Goal: Information Seeking & Learning: Find specific fact

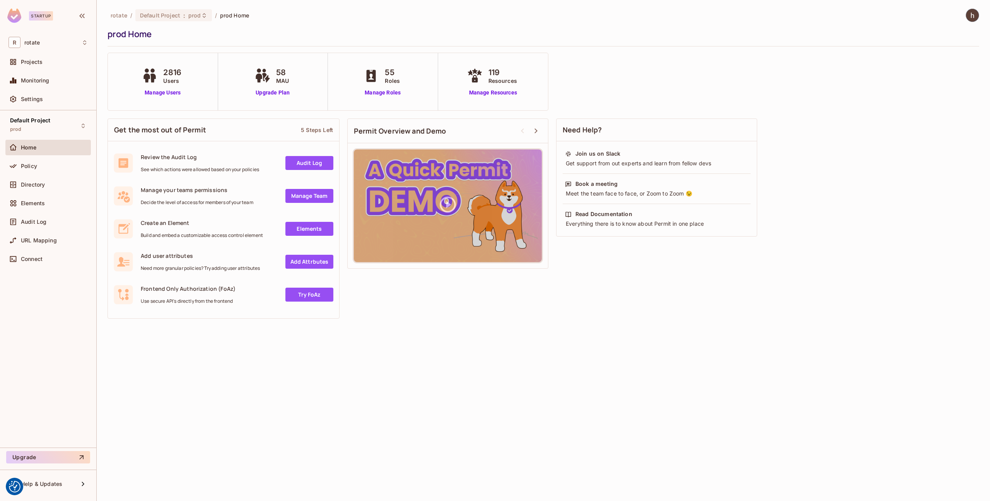
click at [52, 149] on div "Home" at bounding box center [54, 147] width 67 height 6
click at [56, 186] on div "Directory" at bounding box center [54, 184] width 67 height 6
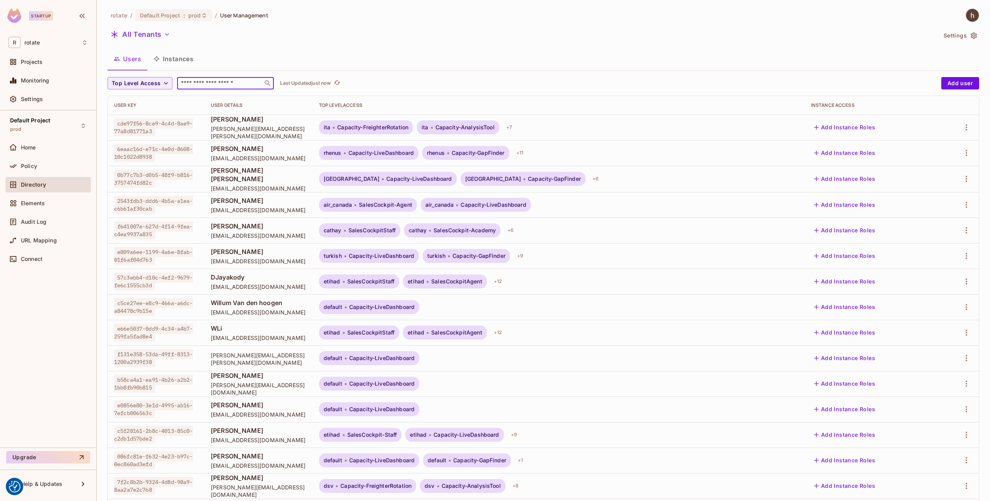
click at [211, 85] on input "text" at bounding box center [219, 83] width 81 height 8
type input "****"
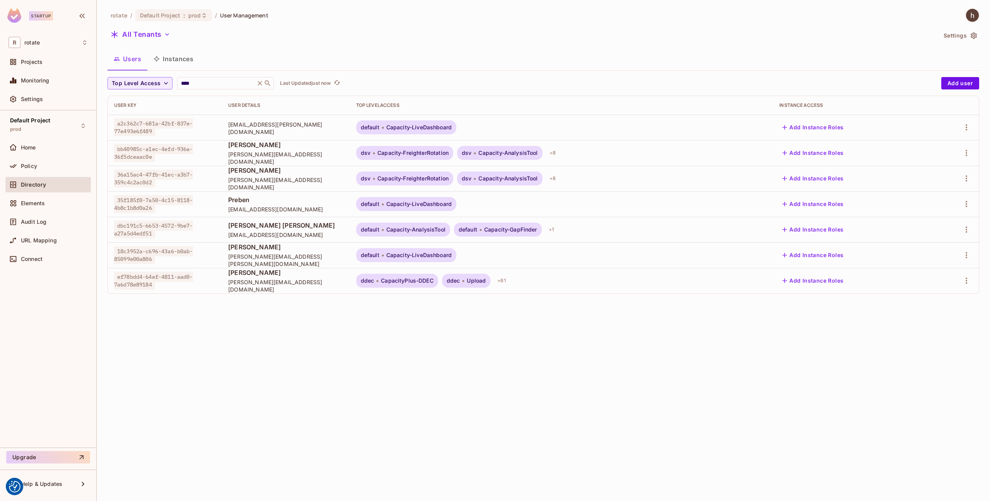
click at [281, 294] on div "Top Level Access **** ​ Last Updated just now Add user User Key User Details To…" at bounding box center [544, 188] width 872 height 223
click at [814, 278] on button "Add Instance Roles" at bounding box center [812, 280] width 67 height 12
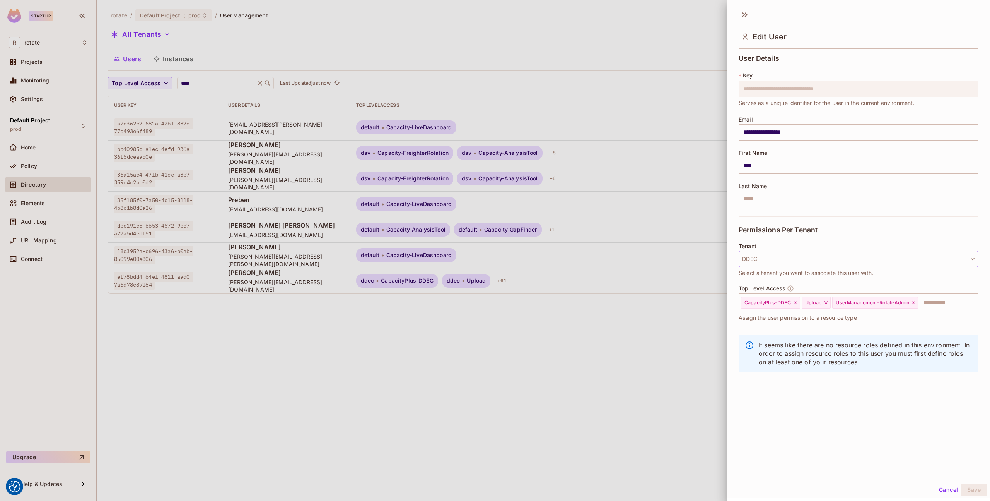
click at [784, 256] on button "DDEC" at bounding box center [859, 259] width 240 height 16
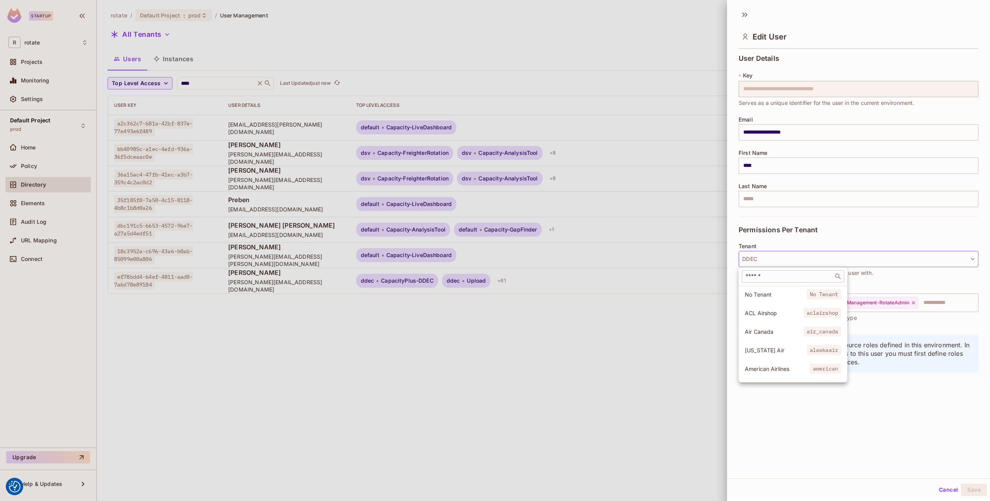
click at [789, 281] on div "​" at bounding box center [793, 276] width 102 height 12
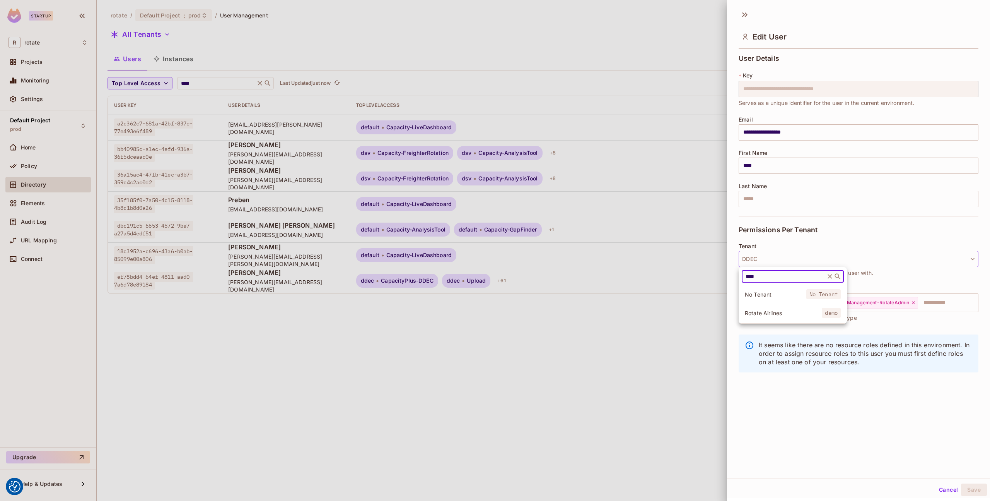
type input "****"
click at [788, 311] on span "Rotate Airlines" at bounding box center [783, 312] width 77 height 7
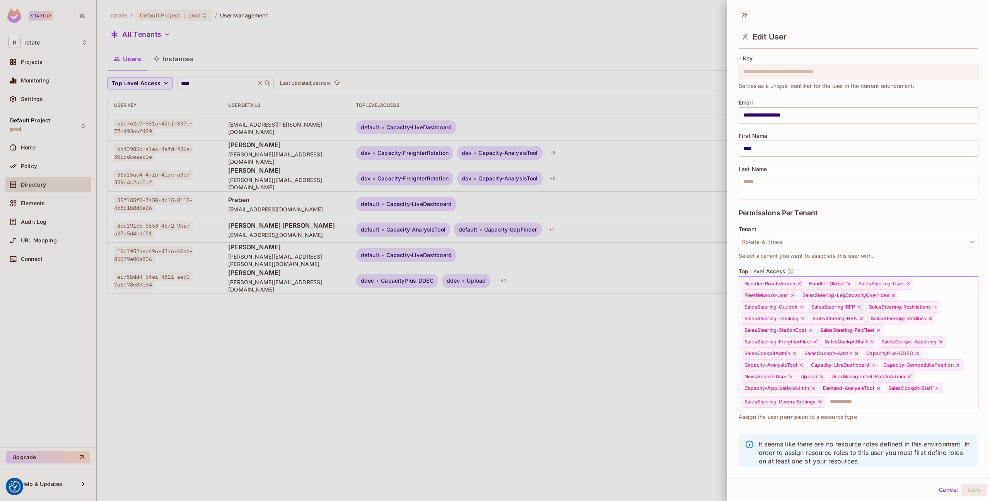
scroll to position [17, 0]
click at [955, 398] on div "Handler-RotateAdmin Handler-Global SalesSteering-User FleetNetwork-User SalesSt…" at bounding box center [859, 343] width 240 height 135
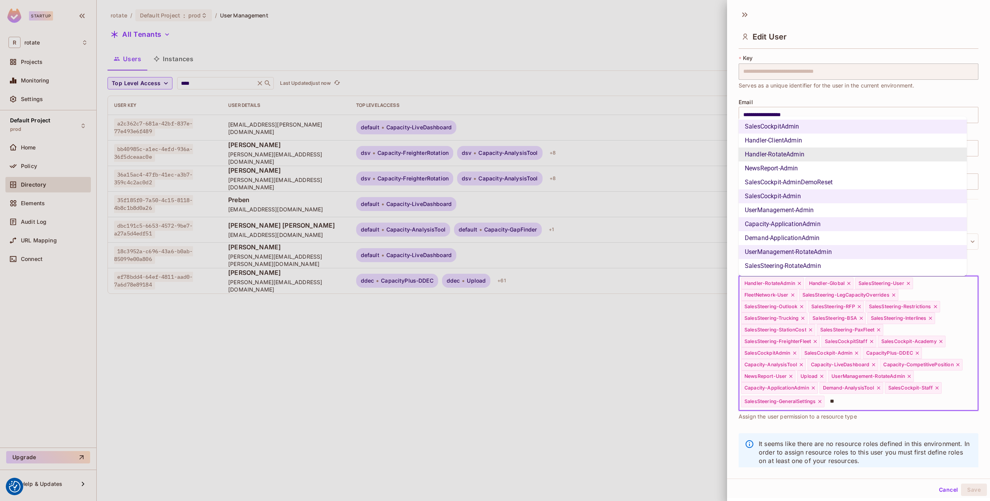
type input "*"
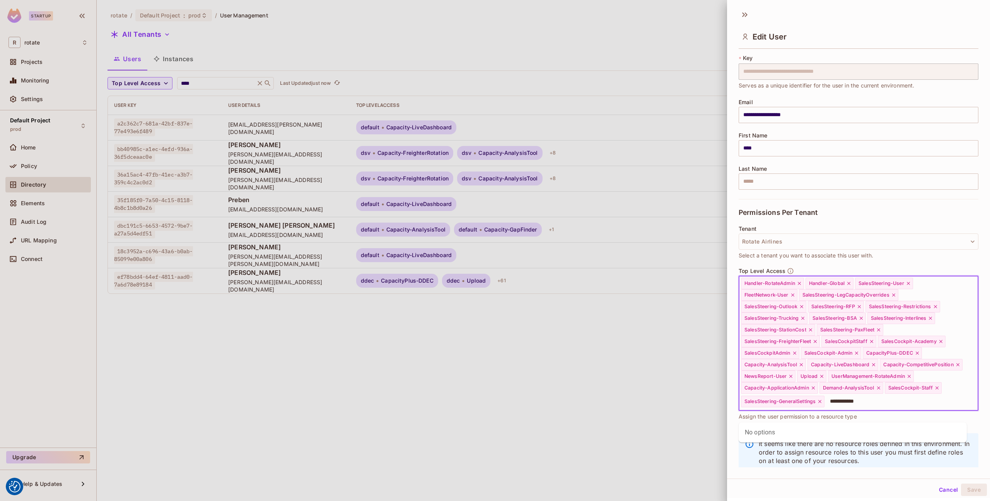
type input "**********"
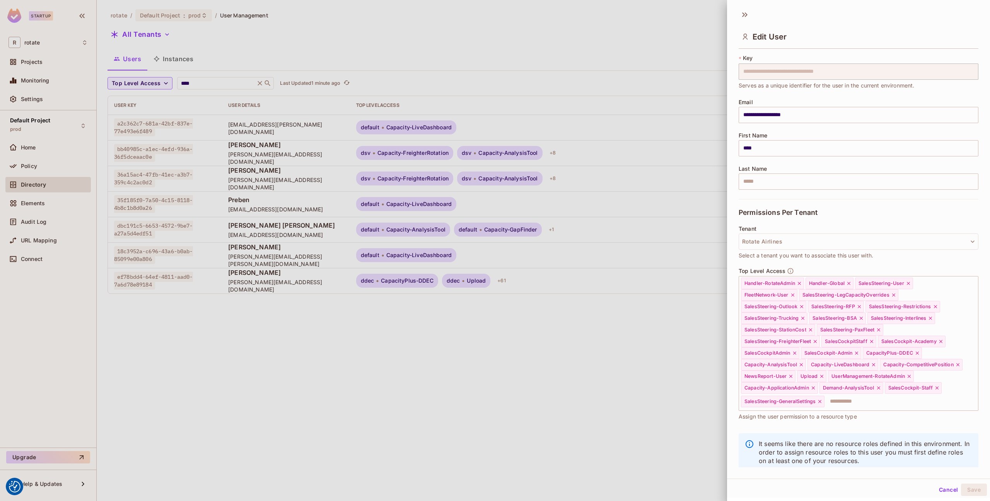
click at [40, 77] on div at bounding box center [495, 250] width 990 height 501
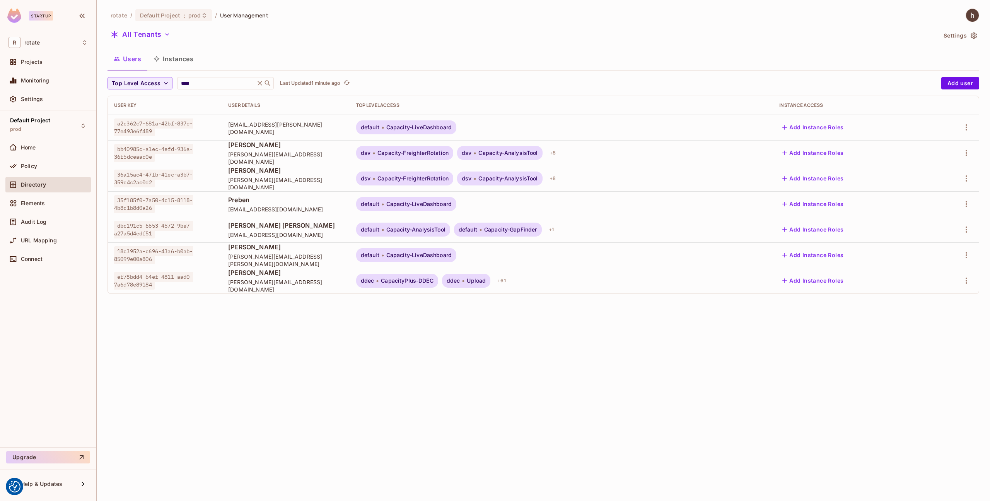
click at [40, 77] on span "Monitoring" at bounding box center [35, 80] width 29 height 6
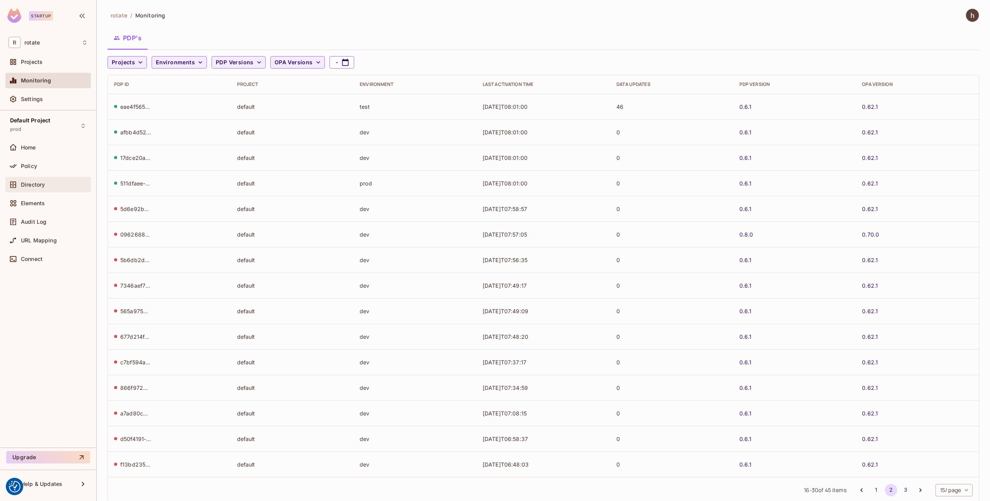
click at [38, 190] on div "Directory" at bounding box center [47, 184] width 85 height 15
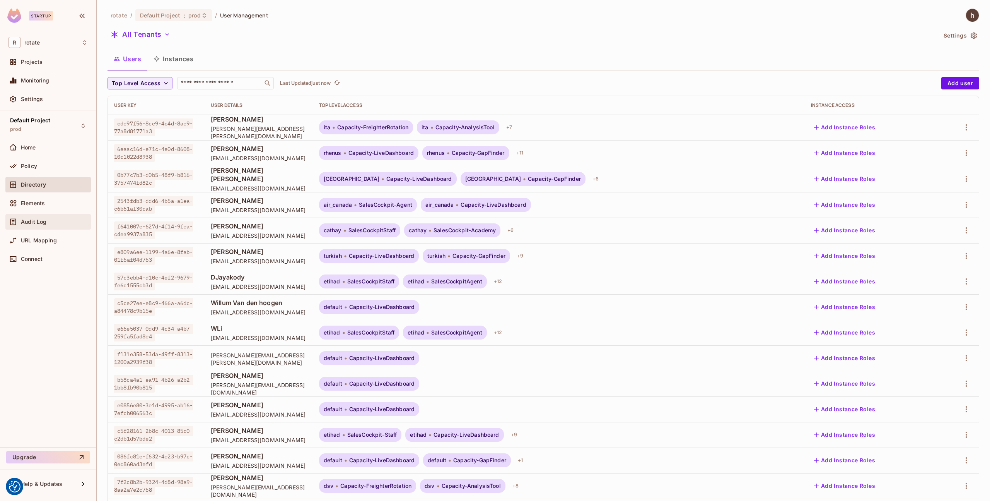
click at [40, 220] on span "Audit Log" at bounding box center [34, 222] width 26 height 6
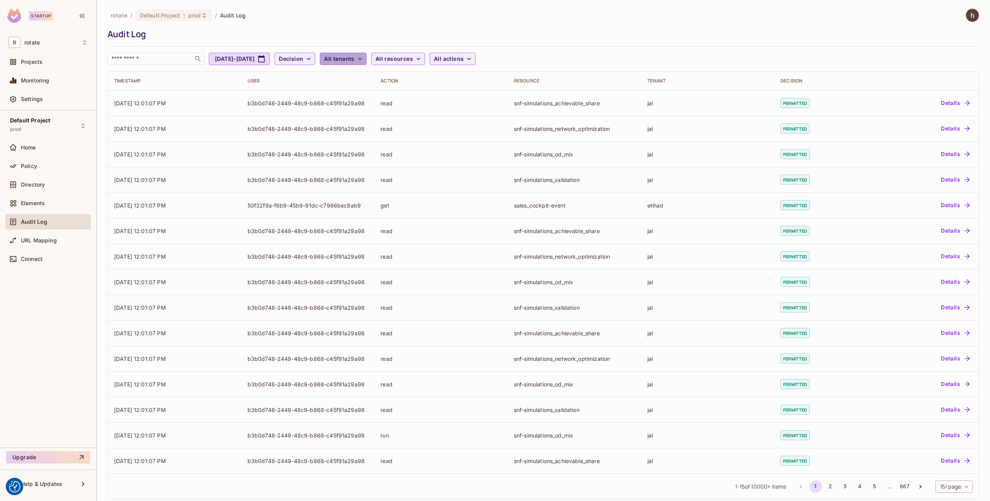
click at [354, 58] on span "All tenants" at bounding box center [339, 59] width 30 height 10
click at [381, 75] on input "text" at bounding box center [391, 78] width 73 height 15
type input "*"
type input "*****"
click at [397, 106] on li "Rotate Airlines" at bounding box center [391, 98] width 85 height 17
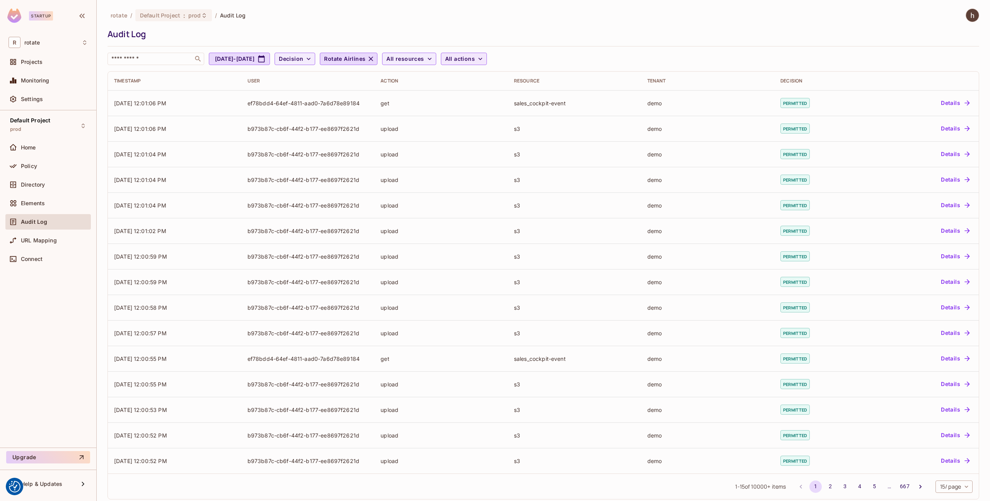
click at [475, 61] on span "All actions" at bounding box center [460, 59] width 30 height 10
click at [492, 162] on span "import" at bounding box center [510, 164] width 73 height 7
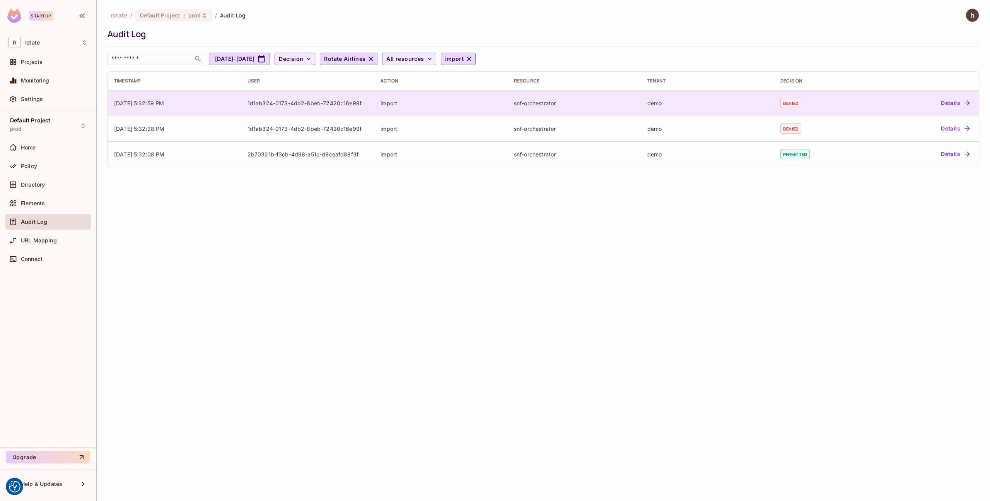
click at [950, 105] on button "Details" at bounding box center [955, 103] width 35 height 12
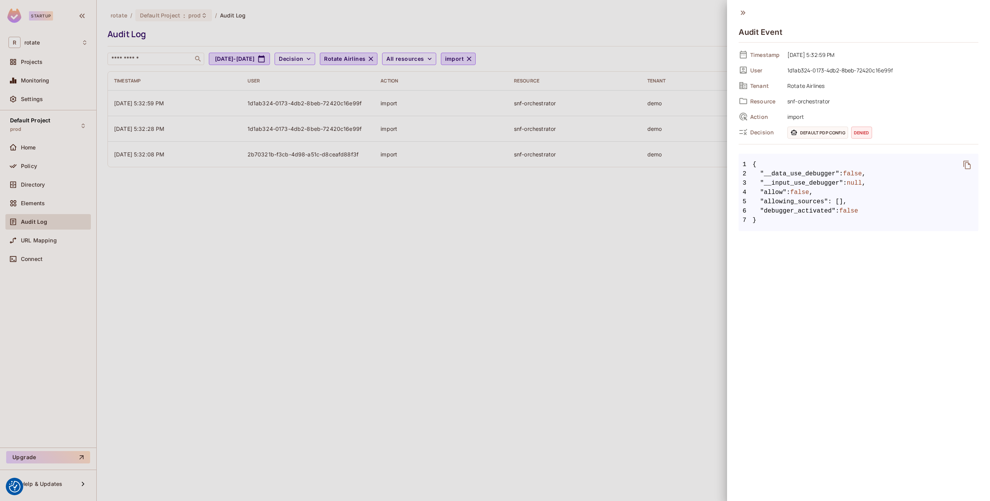
click at [691, 183] on div at bounding box center [495, 250] width 990 height 501
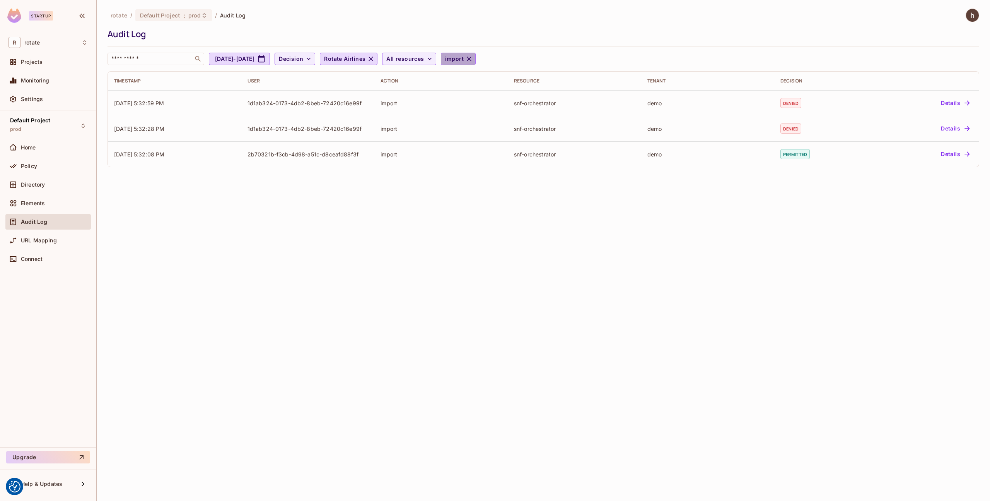
click at [476, 57] on button "import" at bounding box center [458, 59] width 35 height 12
click at [337, 61] on div at bounding box center [495, 250] width 990 height 501
click at [337, 60] on div "​ change create delete export import read read_default_preset read_non_financia…" at bounding box center [495, 77] width 990 height 155
click at [315, 58] on button "Decision" at bounding box center [295, 59] width 41 height 12
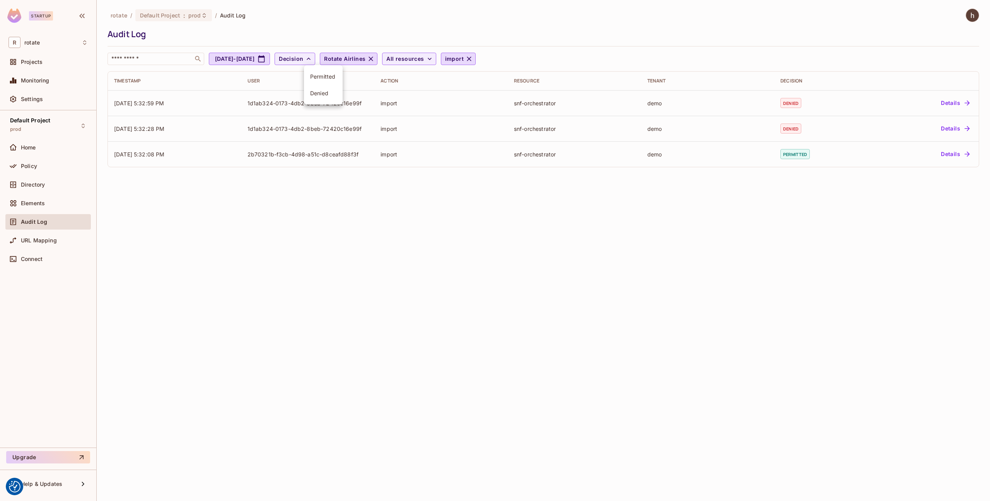
click at [336, 93] on span "Denied" at bounding box center [323, 92] width 26 height 7
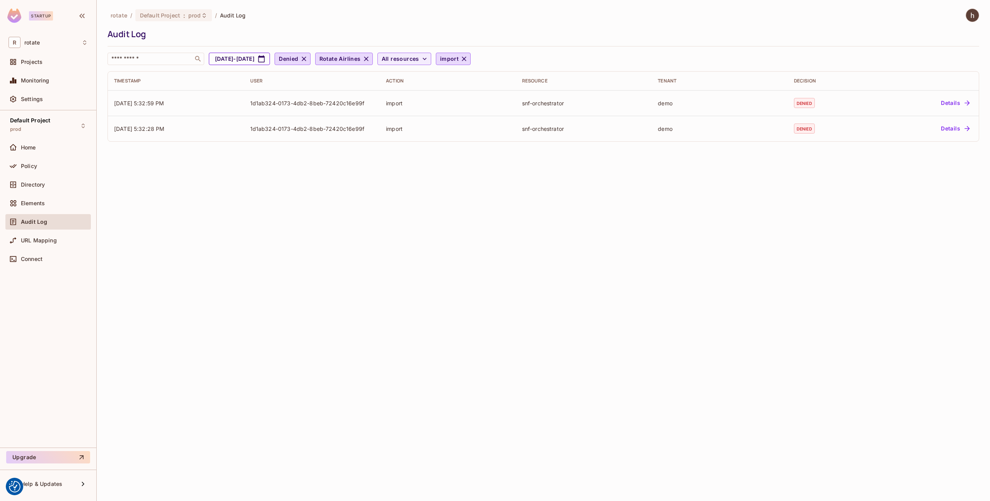
click at [270, 59] on button "[DATE] - [DATE]" at bounding box center [239, 59] width 61 height 12
select select "*"
select select "****"
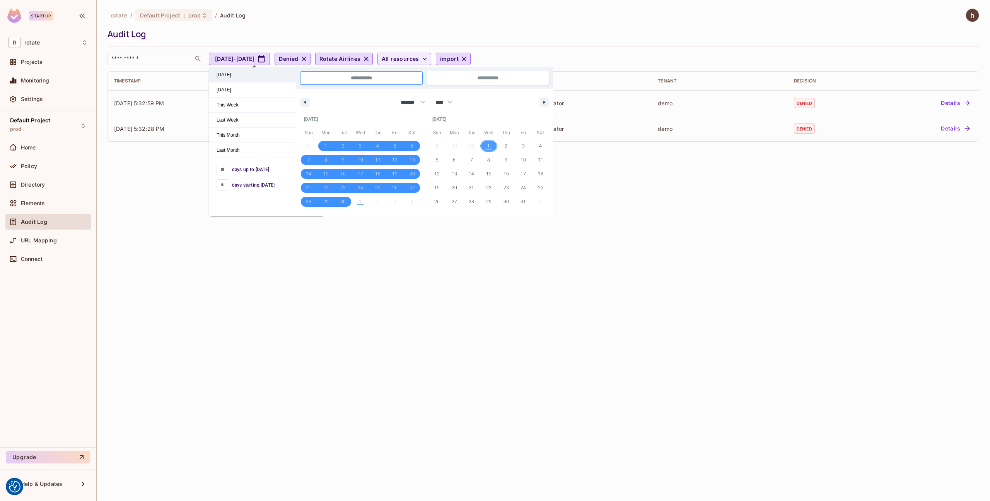
click at [257, 79] on span "[DATE]" at bounding box center [252, 74] width 87 height 15
type input "*"
type input "**********"
select select "*"
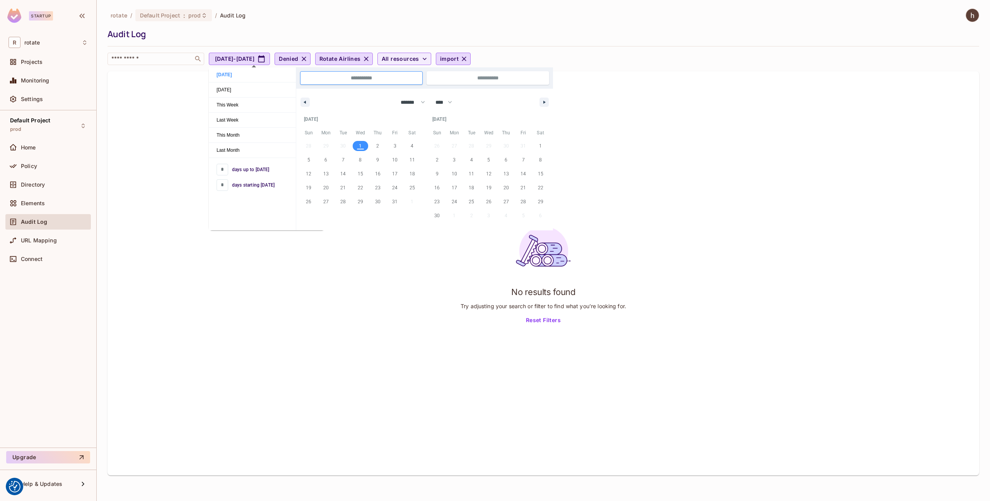
click at [540, 319] on button "Reset Filters" at bounding box center [543, 320] width 41 height 12
type input "**"
type input "*"
type input "**********"
select select "*"
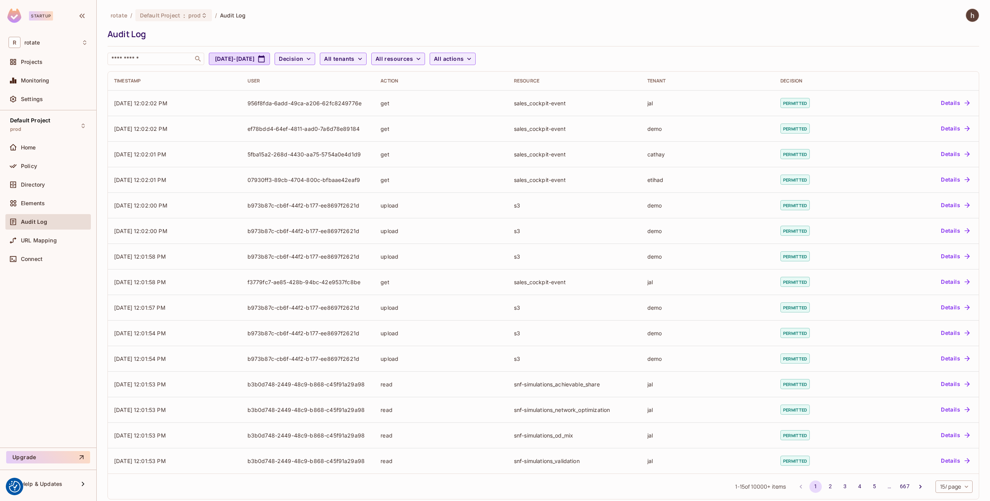
click at [332, 65] on div "rotate / Default Project : prod / Audit Log Audit Log ​ Sep 1, 2025 - Oct 1, 20…" at bounding box center [544, 254] width 872 height 490
click at [315, 63] on button "Decision" at bounding box center [295, 59] width 41 height 12
click at [328, 94] on span "Denied" at bounding box center [323, 92] width 26 height 7
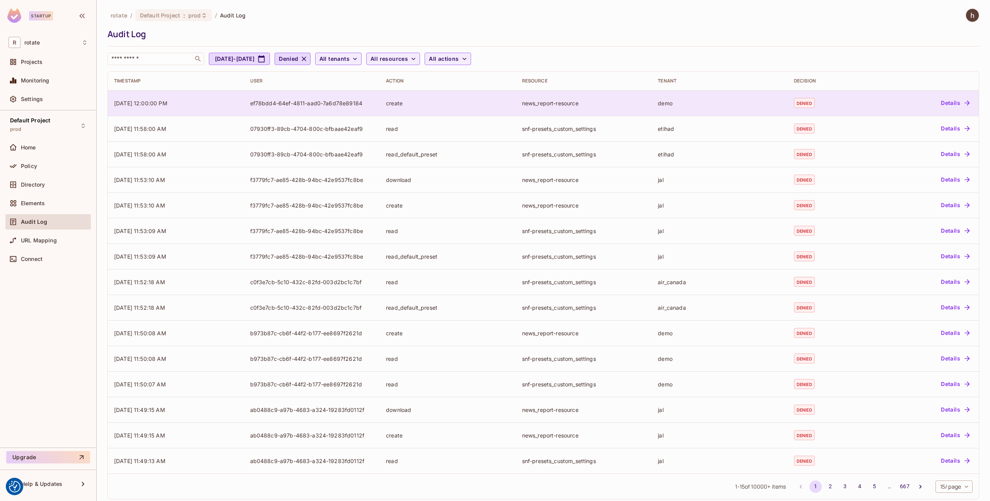
click at [412, 104] on div "create" at bounding box center [448, 102] width 124 height 7
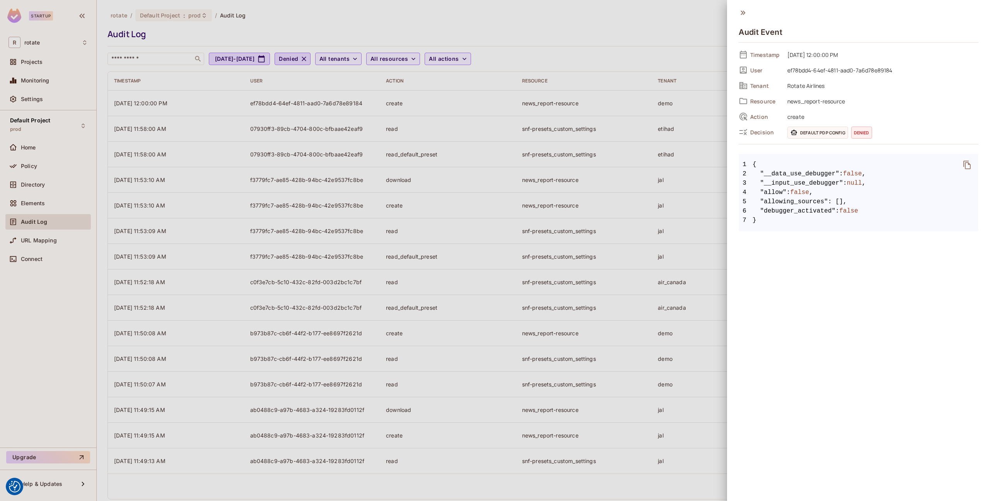
click at [673, 61] on div at bounding box center [495, 250] width 990 height 501
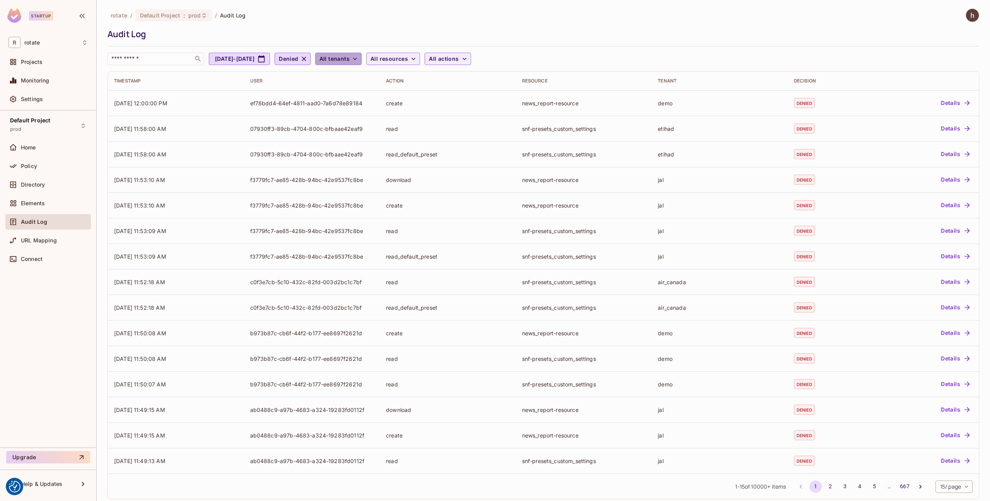
click at [350, 56] on span "All tenants" at bounding box center [334, 59] width 30 height 10
click at [378, 60] on div at bounding box center [495, 250] width 990 height 501
click at [362, 60] on button "All tenants" at bounding box center [338, 59] width 46 height 12
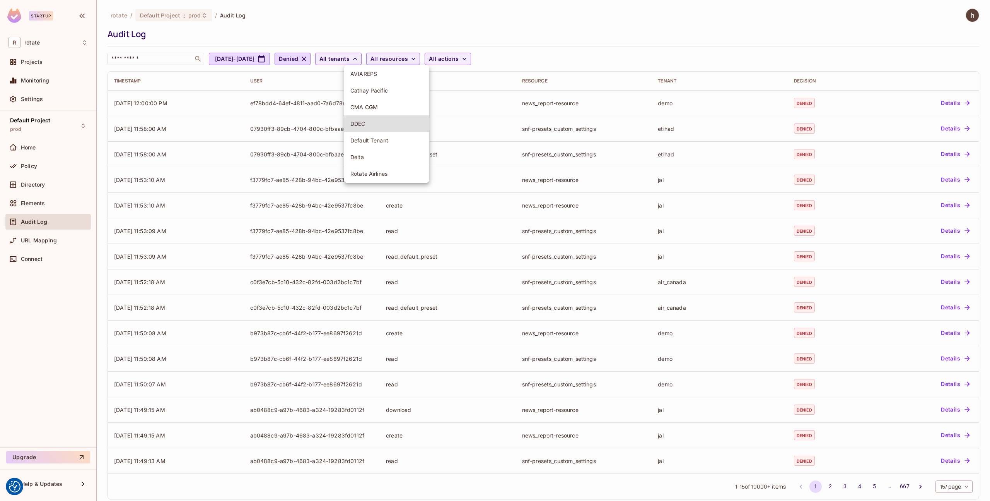
click at [381, 76] on span "AVIAREPS" at bounding box center [386, 73] width 73 height 7
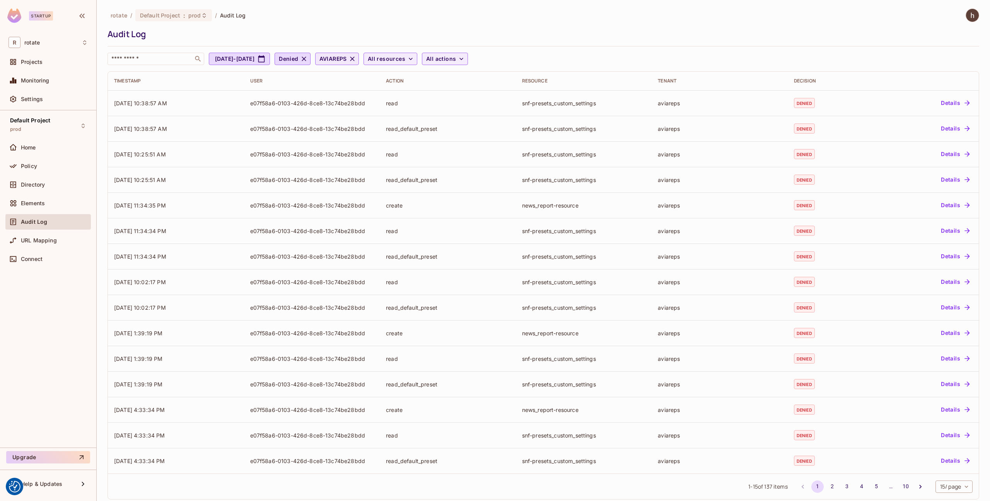
click at [356, 62] on icon "button" at bounding box center [352, 59] width 8 height 8
click at [359, 60] on icon "button" at bounding box center [355, 59] width 8 height 8
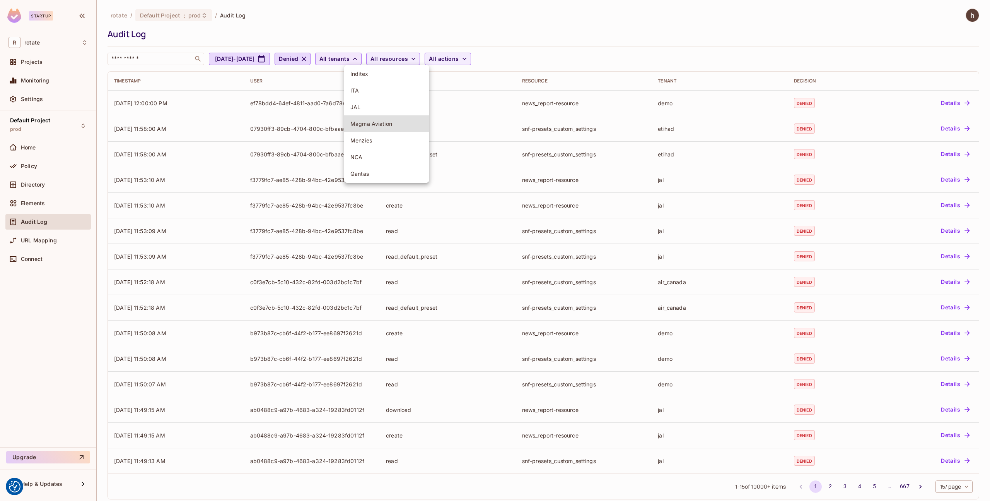
scroll to position [174, 0]
click at [388, 120] on span "Rotate Airlines" at bounding box center [386, 123] width 73 height 7
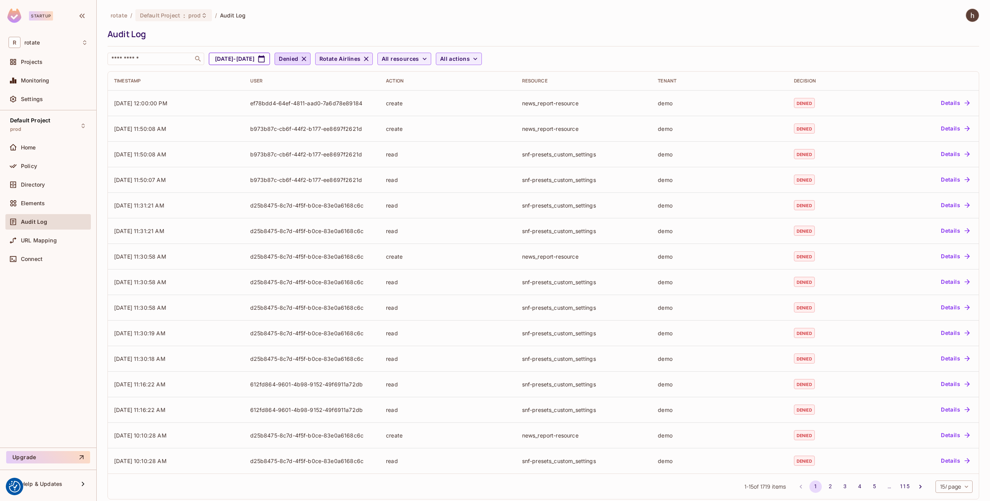
click at [270, 63] on button "[DATE] - [DATE]" at bounding box center [239, 59] width 61 height 12
select select "*"
select select "****"
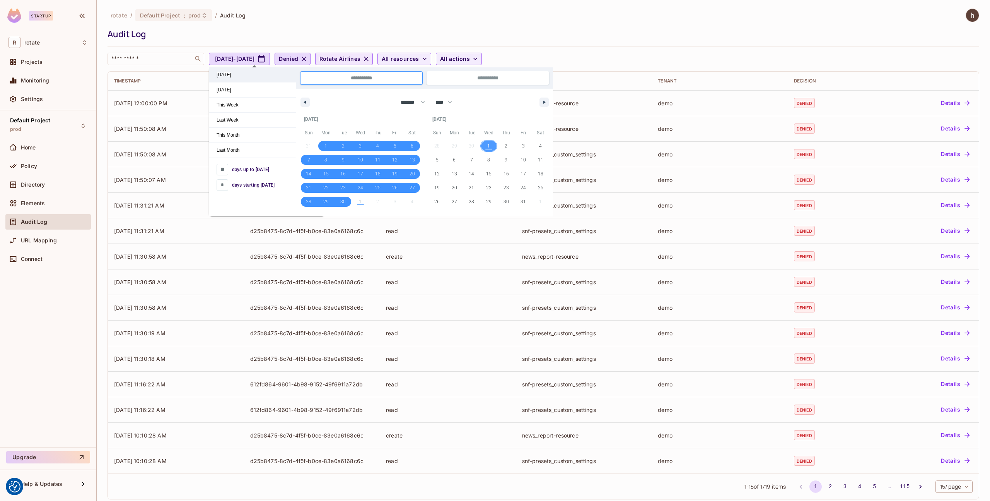
click at [241, 77] on span "[DATE]" at bounding box center [252, 74] width 87 height 15
type input "*"
type input "**********"
select select "*"
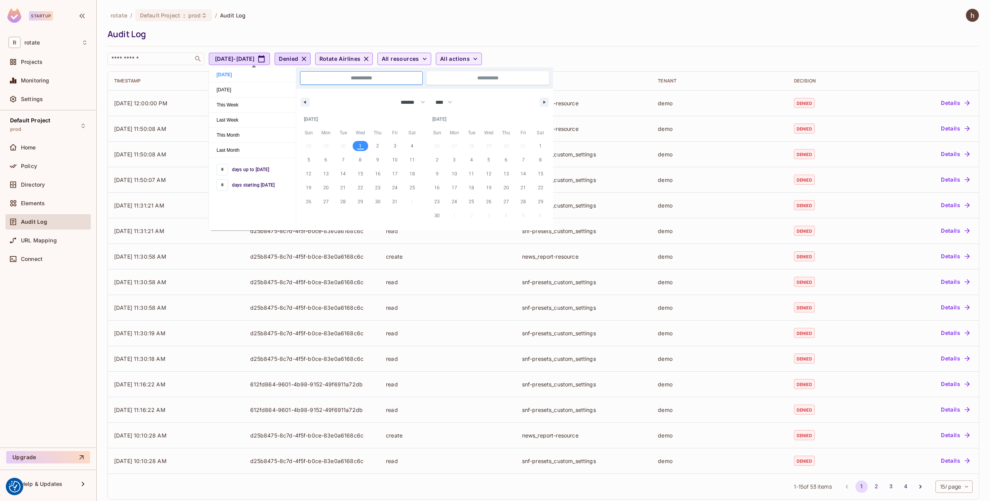
click at [603, 15] on div "rotate / Default Project : prod / Audit Log" at bounding box center [544, 16] width 872 height 14
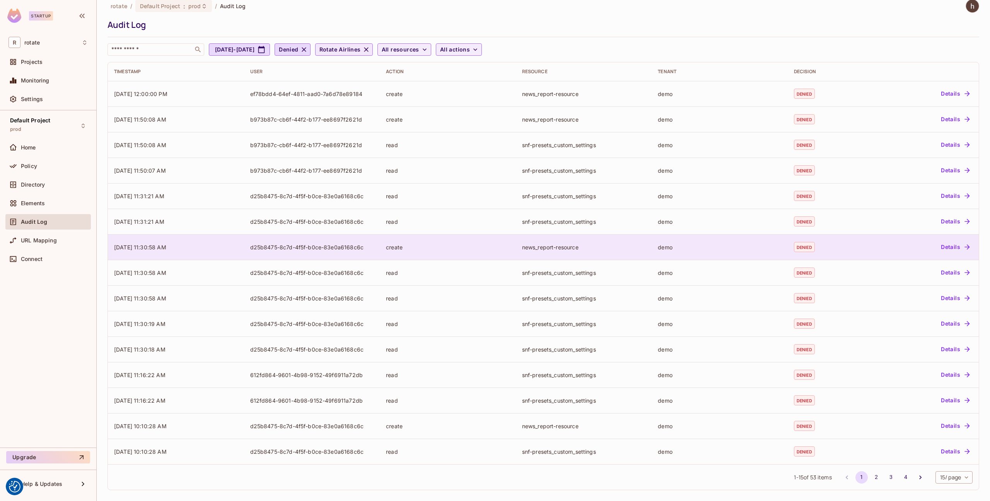
scroll to position [0, 0]
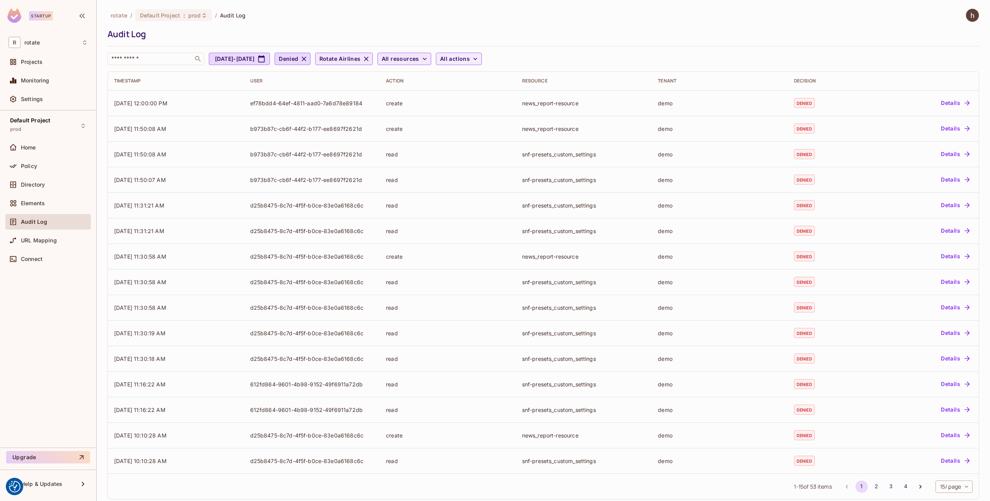
click at [419, 57] on span "All resources" at bounding box center [401, 59] width 38 height 10
click at [482, 58] on div at bounding box center [495, 250] width 990 height 501
click at [470, 60] on span "All actions" at bounding box center [455, 59] width 30 height 10
click at [491, 163] on span "import" at bounding box center [504, 164] width 73 height 7
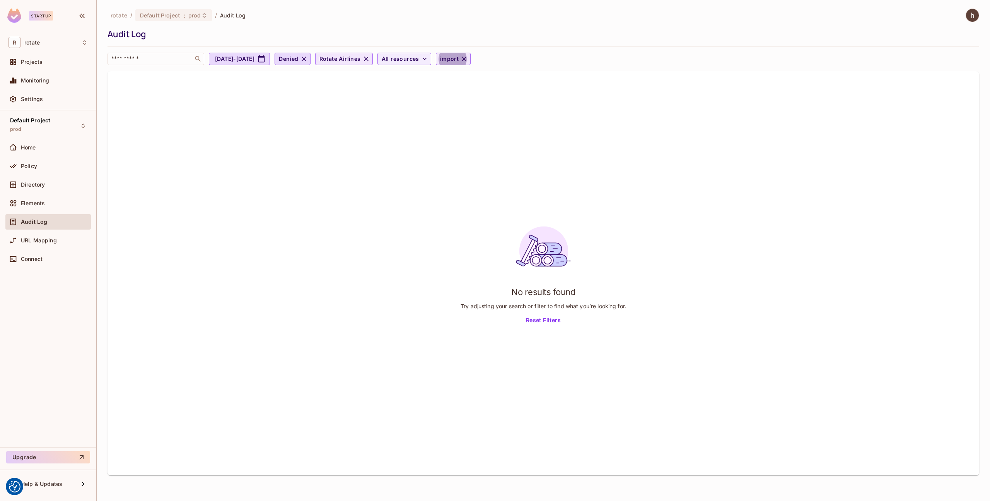
click at [468, 56] on icon "button" at bounding box center [464, 59] width 8 height 8
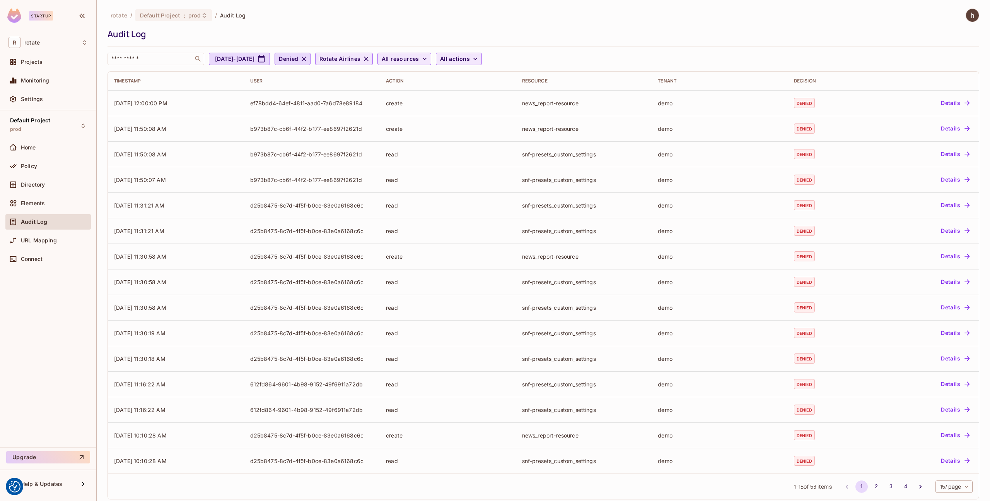
click at [419, 62] on span "All resources" at bounding box center [401, 59] width 38 height 10
click at [453, 84] on input "text" at bounding box center [457, 78] width 92 height 15
type input "*******"
click at [456, 123] on span "handler-inputs" at bounding box center [447, 121] width 73 height 7
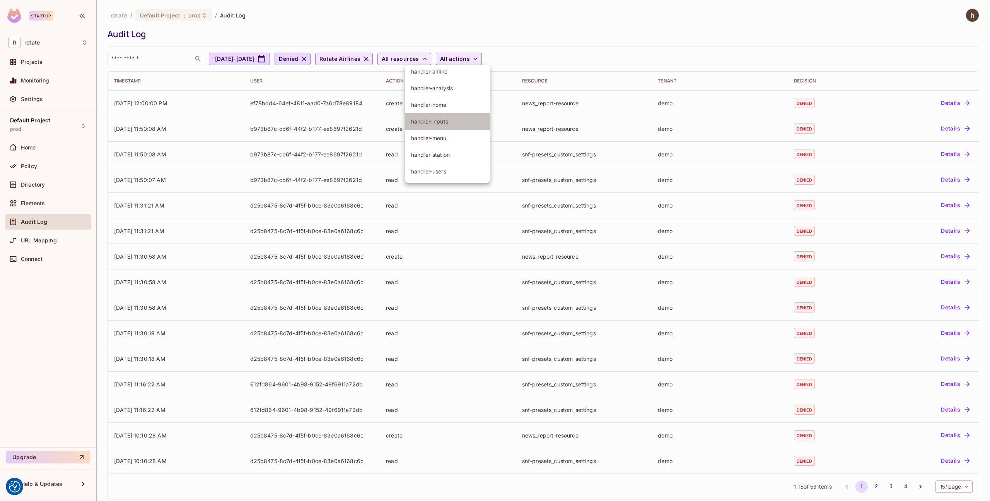
scroll to position [79, 0]
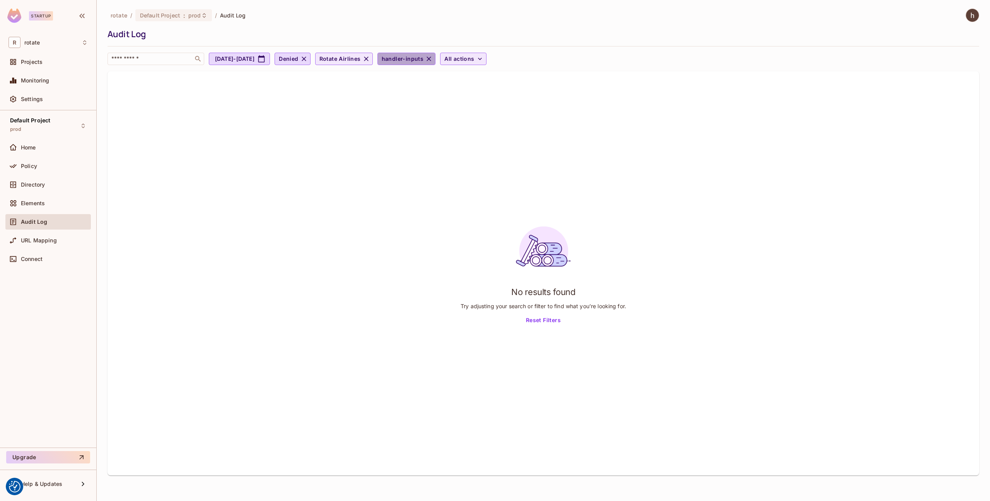
click at [431, 59] on icon "button" at bounding box center [429, 58] width 5 height 5
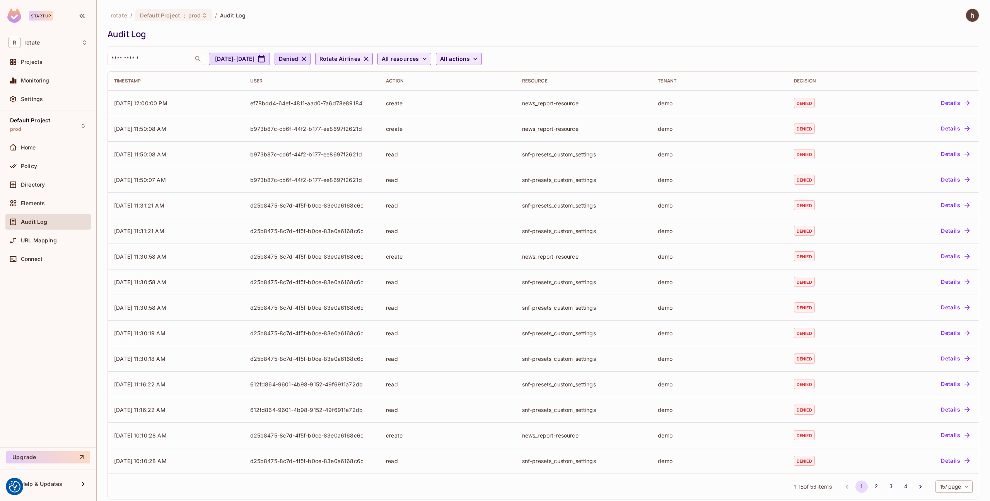
click at [419, 60] on span "All resources" at bounding box center [401, 59] width 38 height 10
click at [438, 76] on input "text" at bounding box center [457, 78] width 92 height 15
type input "*"
type input "****"
click at [446, 132] on span "handler-airline" at bounding box center [462, 131] width 102 height 7
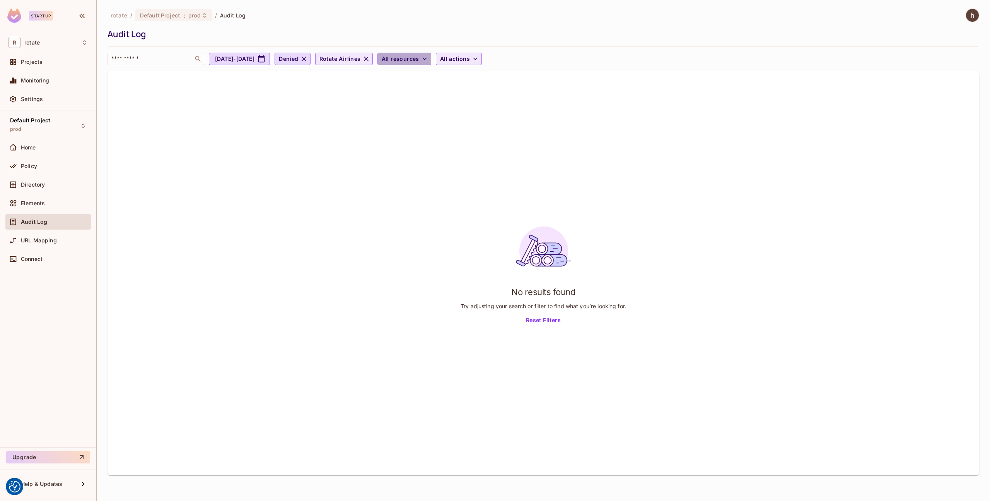
click at [429, 58] on icon "button" at bounding box center [425, 59] width 8 height 8
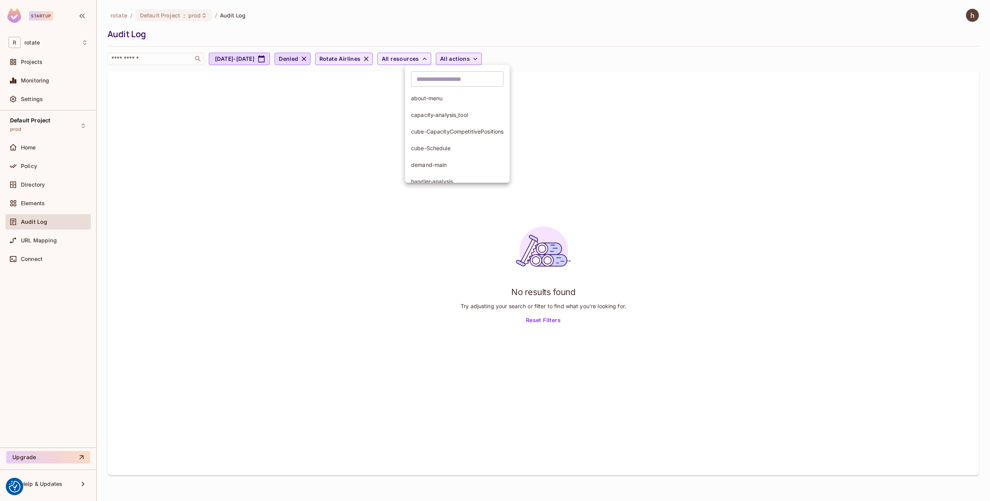
click at [451, 84] on input "text" at bounding box center [457, 78] width 92 height 15
click at [346, 29] on div at bounding box center [495, 250] width 990 height 501
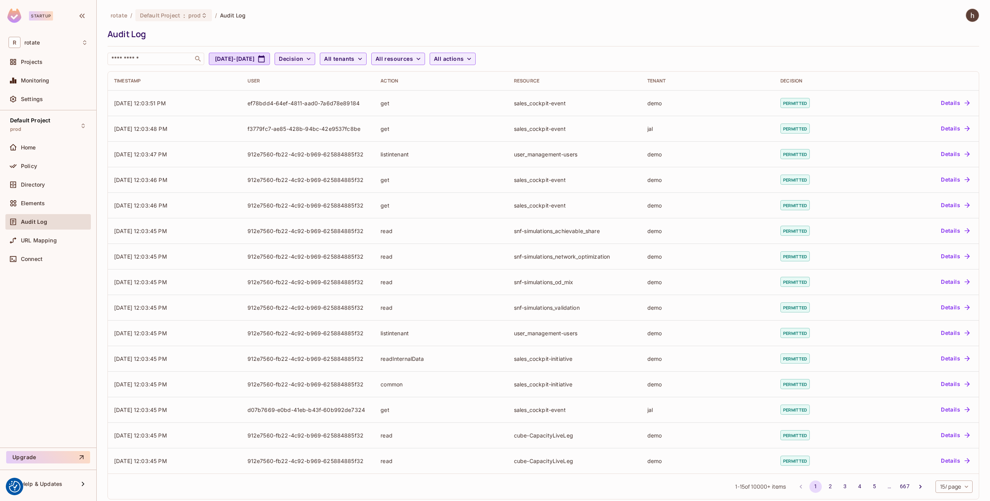
click at [303, 61] on span "Decision" at bounding box center [291, 59] width 24 height 10
click at [330, 94] on span "Denied" at bounding box center [323, 92] width 26 height 7
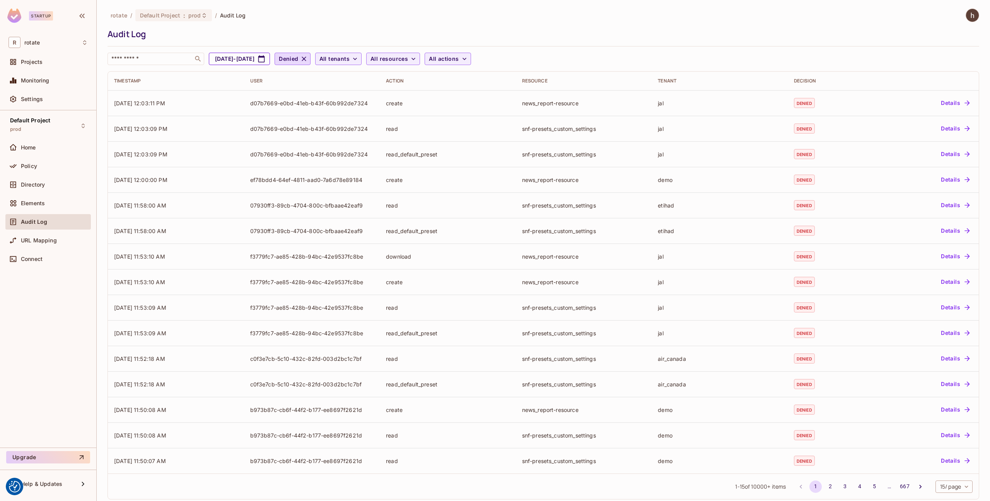
click at [265, 58] on icon "button" at bounding box center [262, 59] width 8 height 8
select select "*"
select select "****"
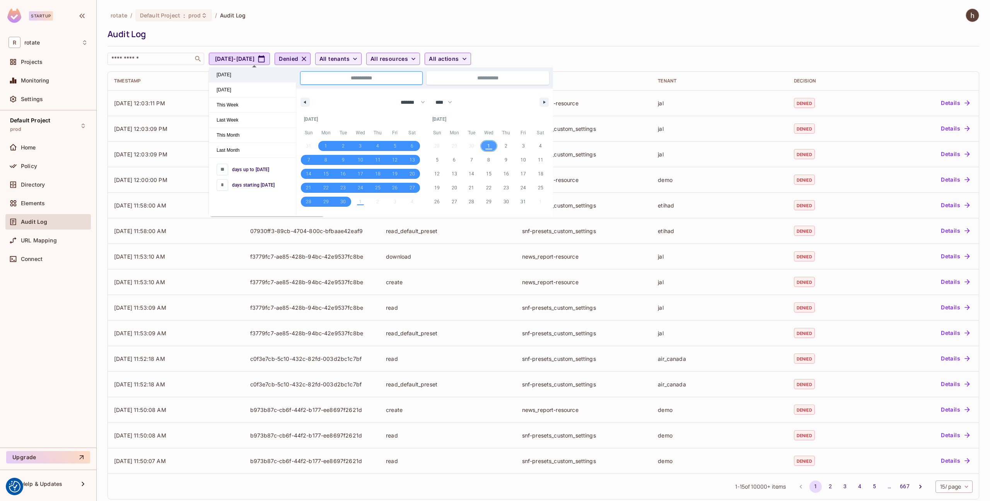
click at [241, 75] on span "[DATE]" at bounding box center [252, 74] width 87 height 15
type input "*"
type input "**********"
select select "*"
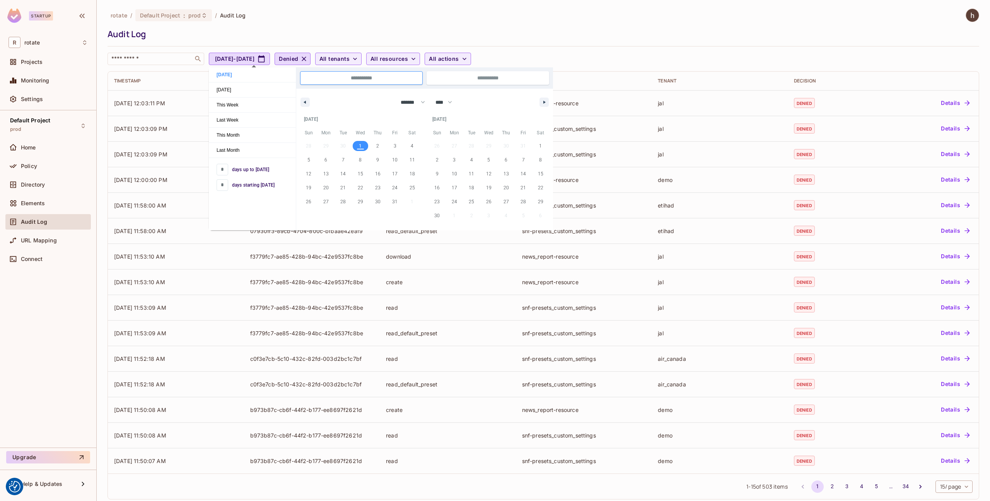
click at [425, 19] on div "rotate / Default Project : prod / Audit Log" at bounding box center [544, 16] width 872 height 14
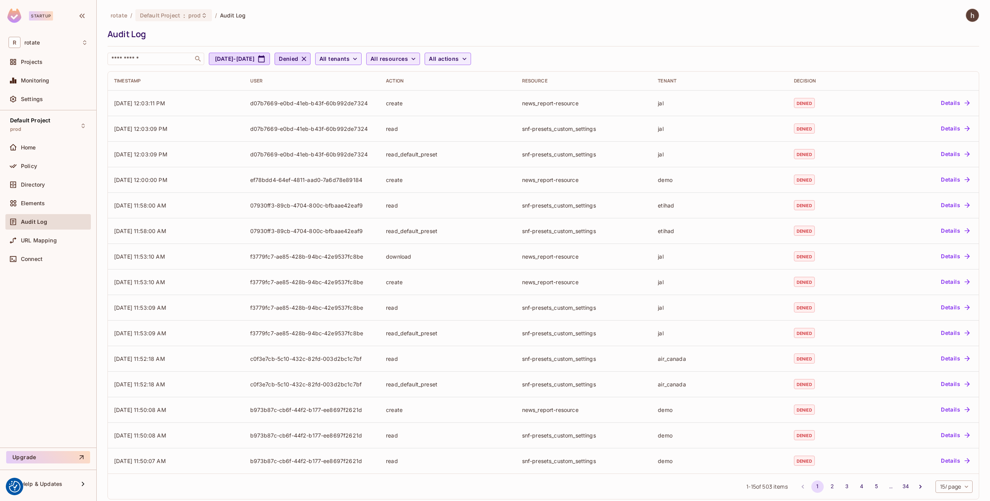
click at [408, 60] on span "All resources" at bounding box center [390, 59] width 38 height 10
click at [383, 58] on div at bounding box center [495, 250] width 990 height 501
click at [359, 59] on icon "button" at bounding box center [355, 59] width 8 height 8
click at [384, 77] on input "text" at bounding box center [386, 78] width 73 height 15
type input "******"
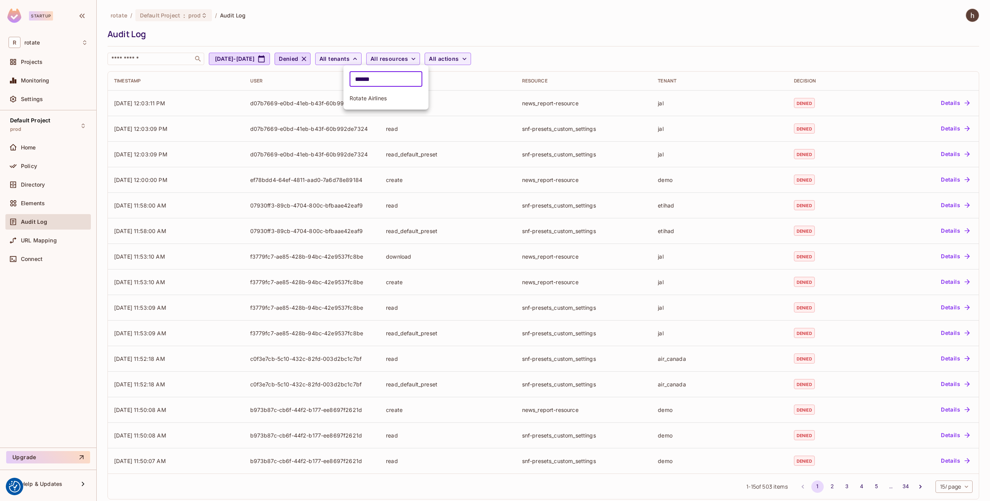
click at [389, 94] on span "Rotate Airlines" at bounding box center [386, 97] width 73 height 7
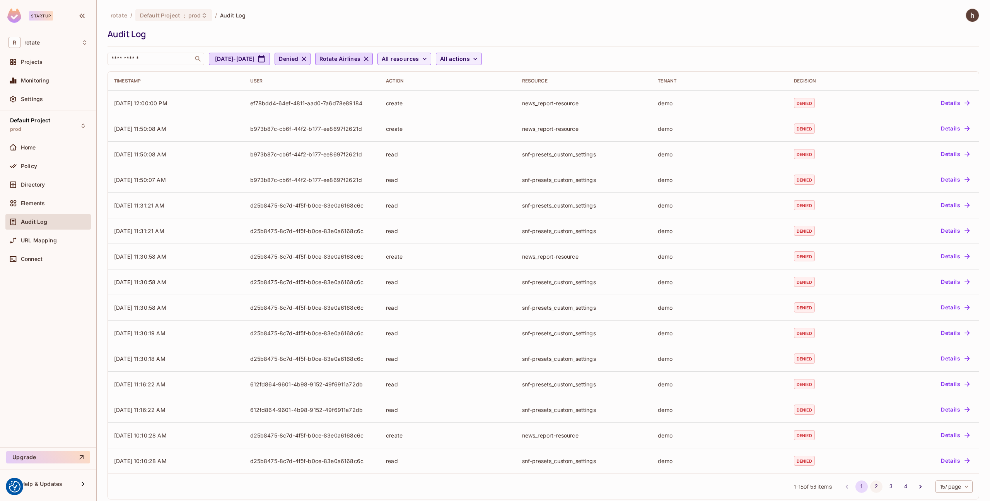
click at [870, 486] on button "2" at bounding box center [876, 486] width 12 height 12
click at [856, 485] on button "1" at bounding box center [862, 486] width 12 height 12
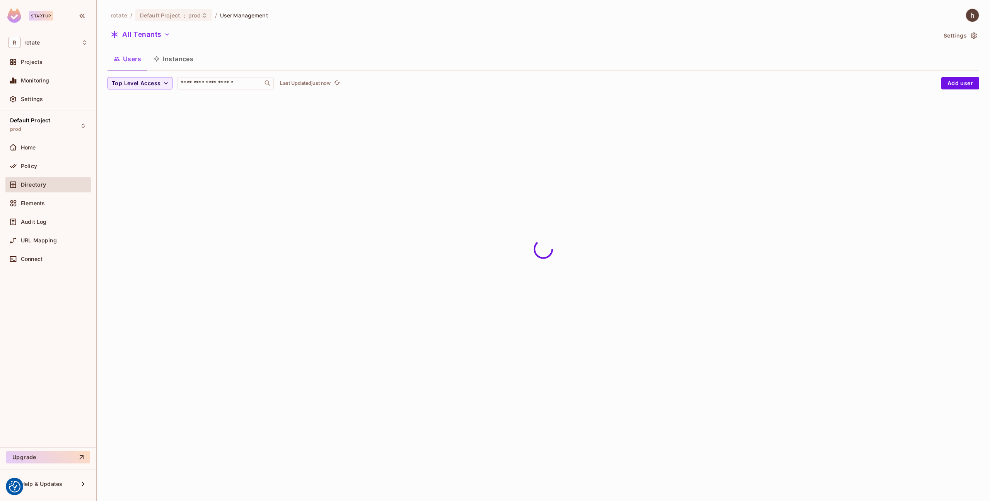
click at [34, 165] on span "Policy" at bounding box center [29, 166] width 16 height 6
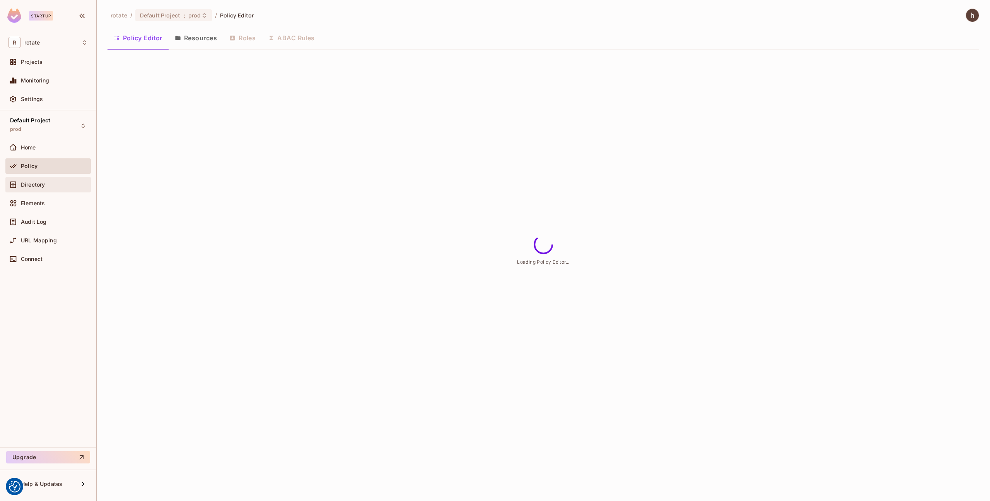
click at [47, 180] on div "Directory" at bounding box center [48, 184] width 79 height 9
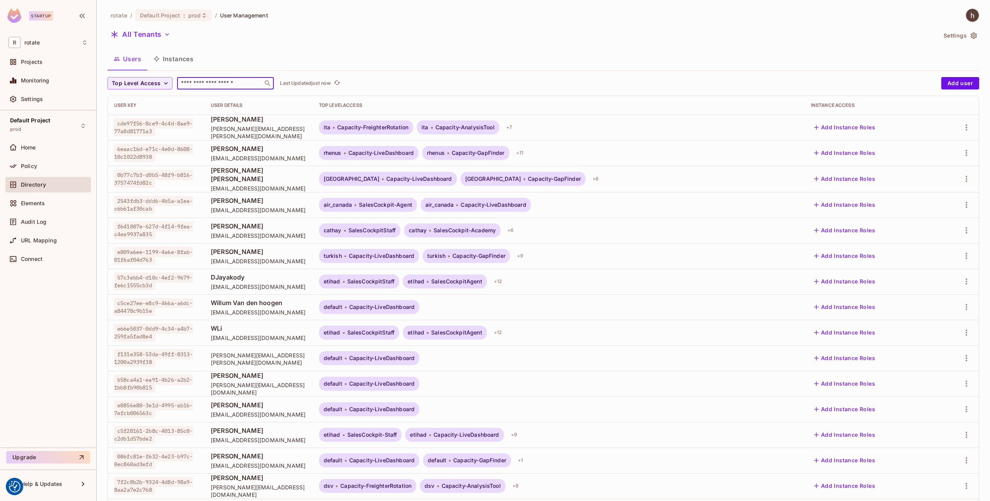
click at [195, 82] on input "text" at bounding box center [219, 83] width 81 height 8
type input "****"
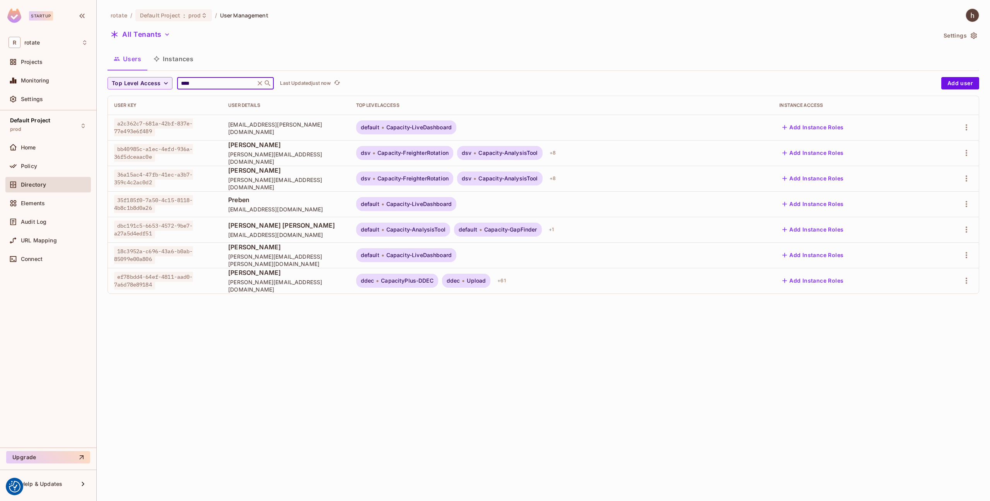
click at [150, 276] on span "ef78bdd4-64ef-4811-aad0-7a6d78e89184" at bounding box center [153, 281] width 79 height 18
copy span "ef78bdd4-64ef-4811-aad0-7a6d78e89184"
click at [137, 272] on span "ef78bdd4-64ef-4811-aad0-7a6d78e89184" at bounding box center [153, 281] width 79 height 18
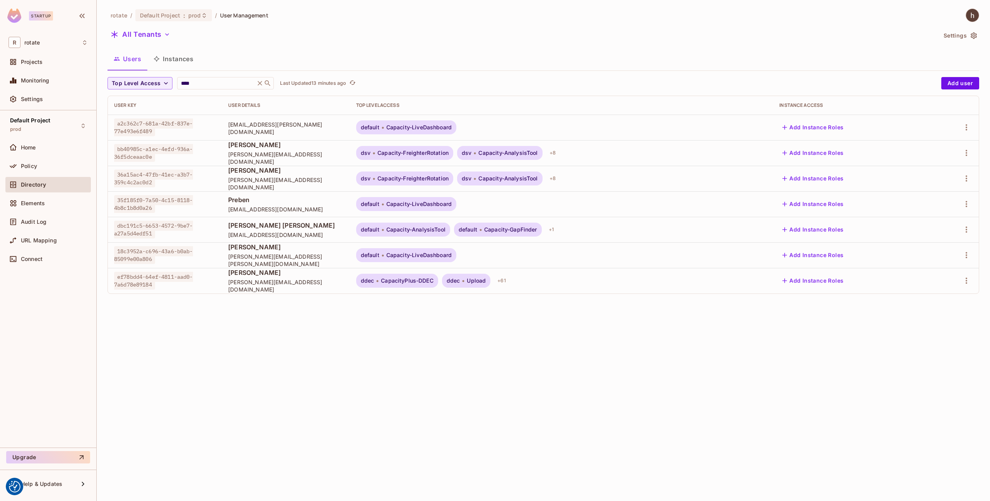
click at [137, 276] on span "ef78bdd4-64ef-4811-aad0-7a6d78e89184" at bounding box center [153, 281] width 79 height 18
copy span "ef78bdd4"
click at [137, 276] on span "ef78bdd4-64ef-4811-aad0-7a6d78e89184" at bounding box center [153, 281] width 79 height 18
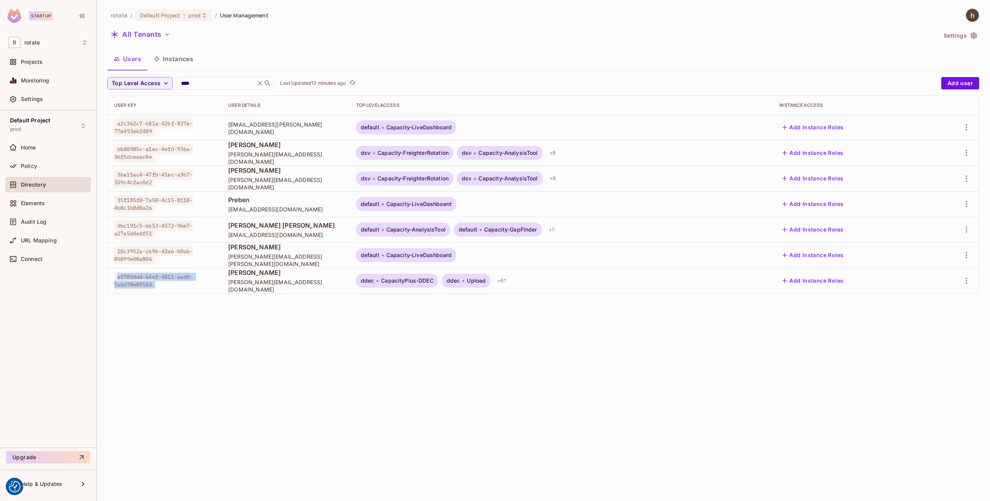
click at [137, 276] on span "ef78bdd4-64ef-4811-aad0-7a6d78e89184" at bounding box center [153, 281] width 79 height 18
click at [163, 286] on div "ef78bdd4-64ef-4811-aad0-7a6d78e89184" at bounding box center [165, 280] width 102 height 15
drag, startPoint x: 157, startPoint y: 286, endPoint x: 117, endPoint y: 278, distance: 41.0
click at [117, 278] on div "ef78bdd4-64ef-4811-aad0-7a6d78e89184" at bounding box center [165, 280] width 102 height 15
copy span "ef78bdd4-64ef-4811-aad0-7a6d78e89184"
